Goal: Task Accomplishment & Management: Check status

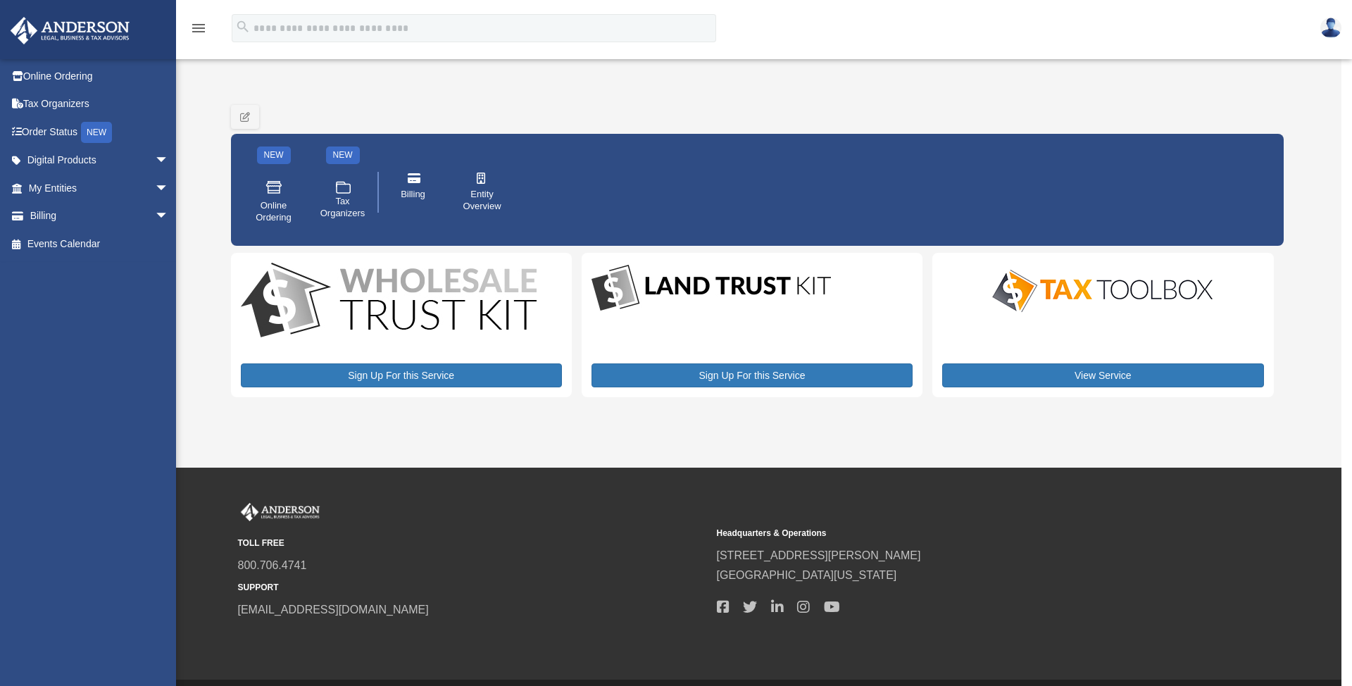
click at [203, 20] on icon "menu" at bounding box center [198, 28] width 17 height 17
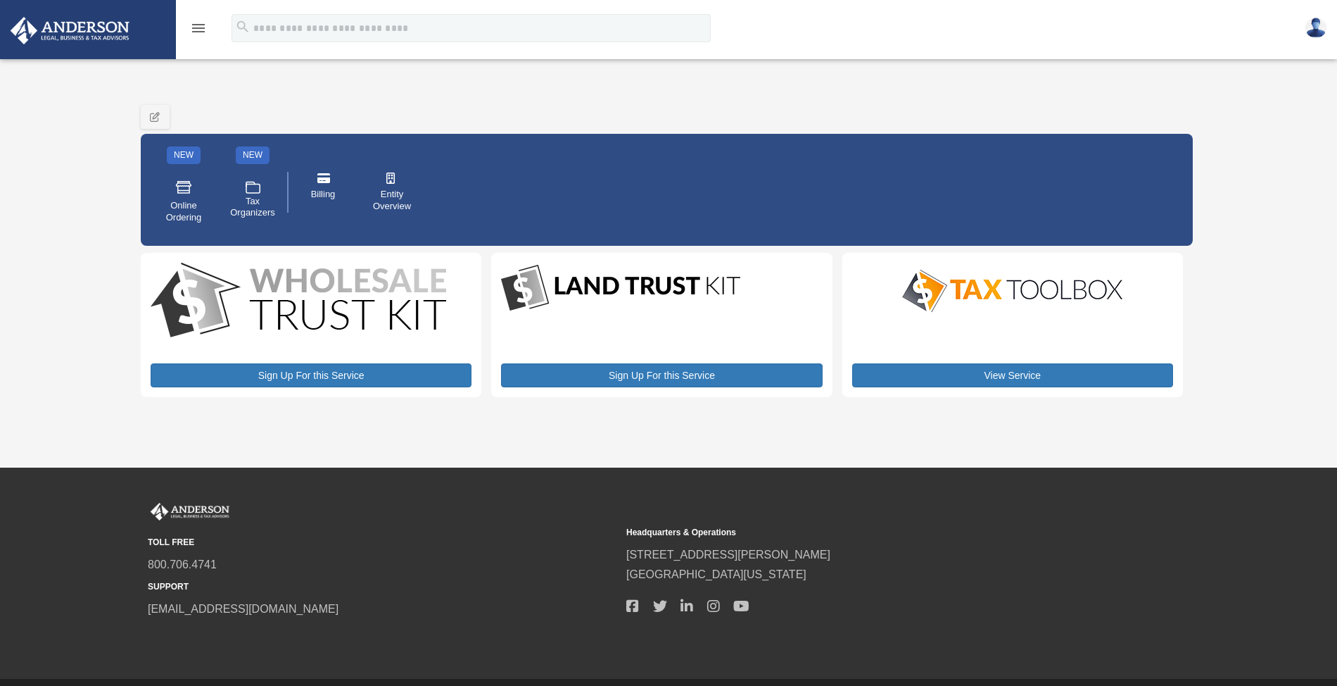
click at [203, 20] on icon "menu" at bounding box center [198, 28] width 17 height 17
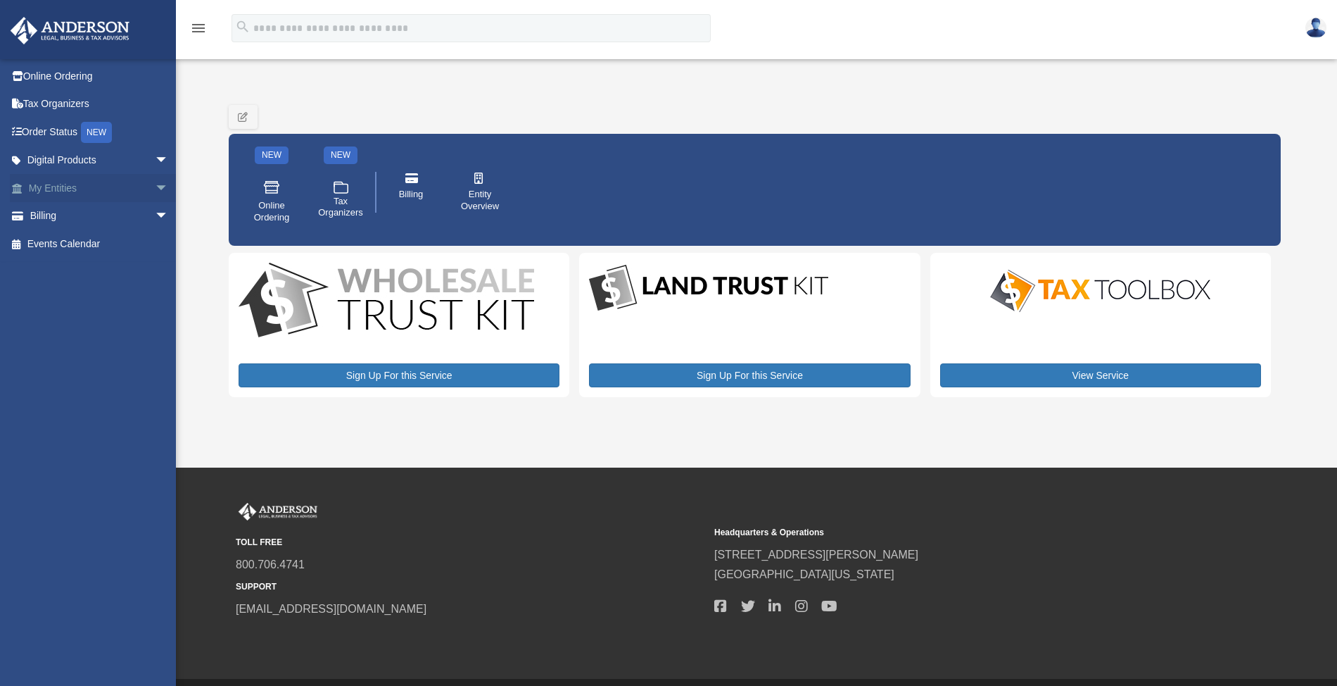
click at [155, 189] on span "arrow_drop_down" at bounding box center [169, 188] width 28 height 29
click at [155, 189] on span "arrow_drop_up" at bounding box center [169, 188] width 28 height 29
click at [192, 26] on icon "menu" at bounding box center [198, 28] width 17 height 17
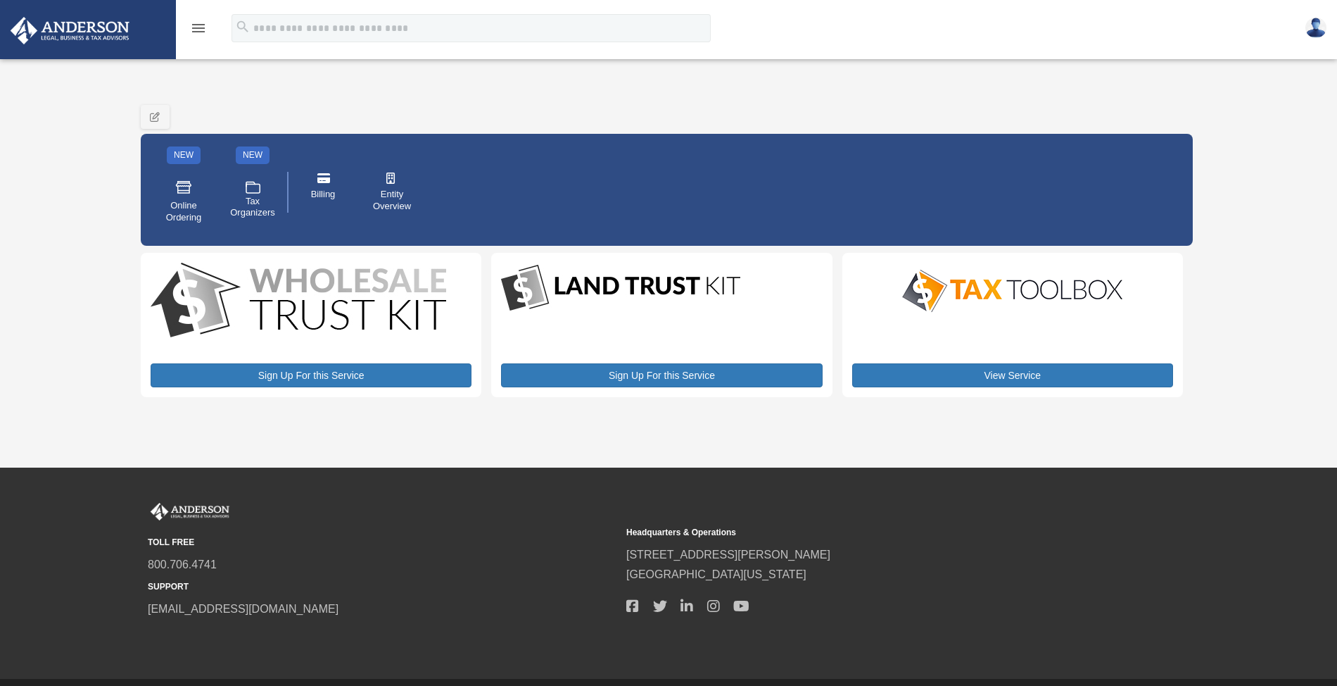
click at [195, 30] on icon "menu" at bounding box center [198, 28] width 17 height 17
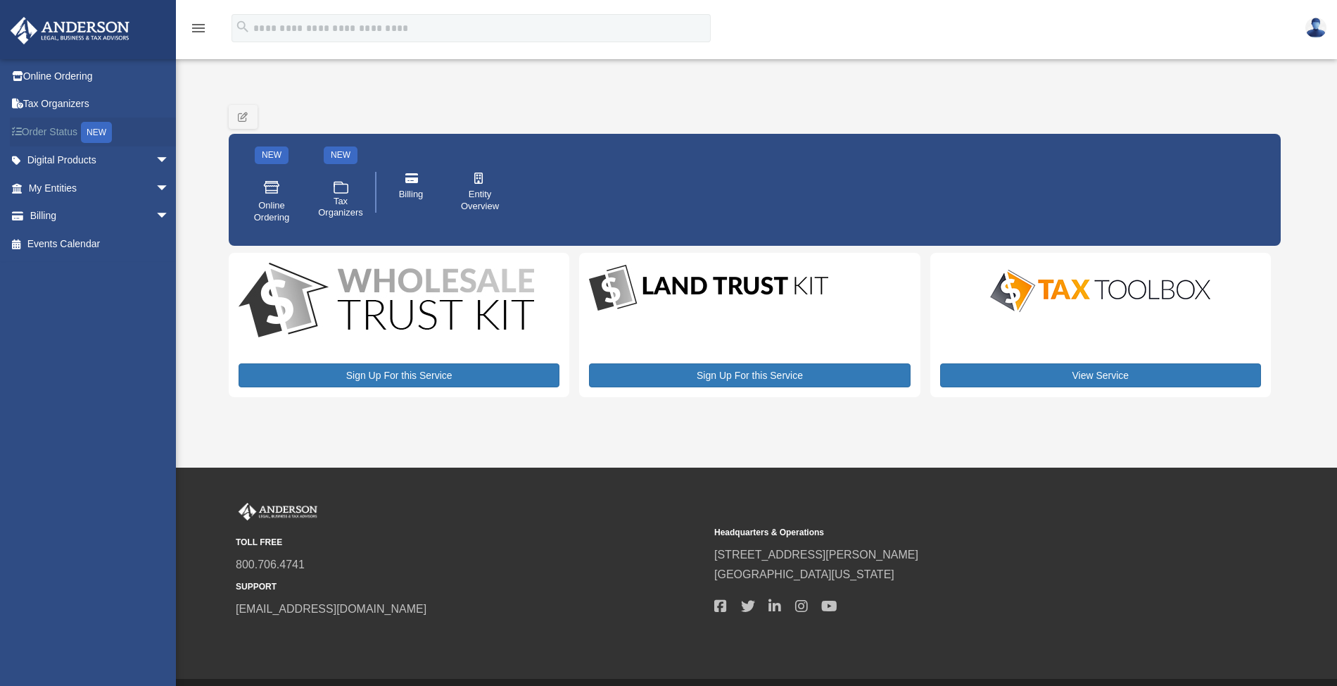
click at [37, 127] on link "Order Status NEW" at bounding box center [100, 132] width 180 height 29
